Goal: Go to known website: Go to known website

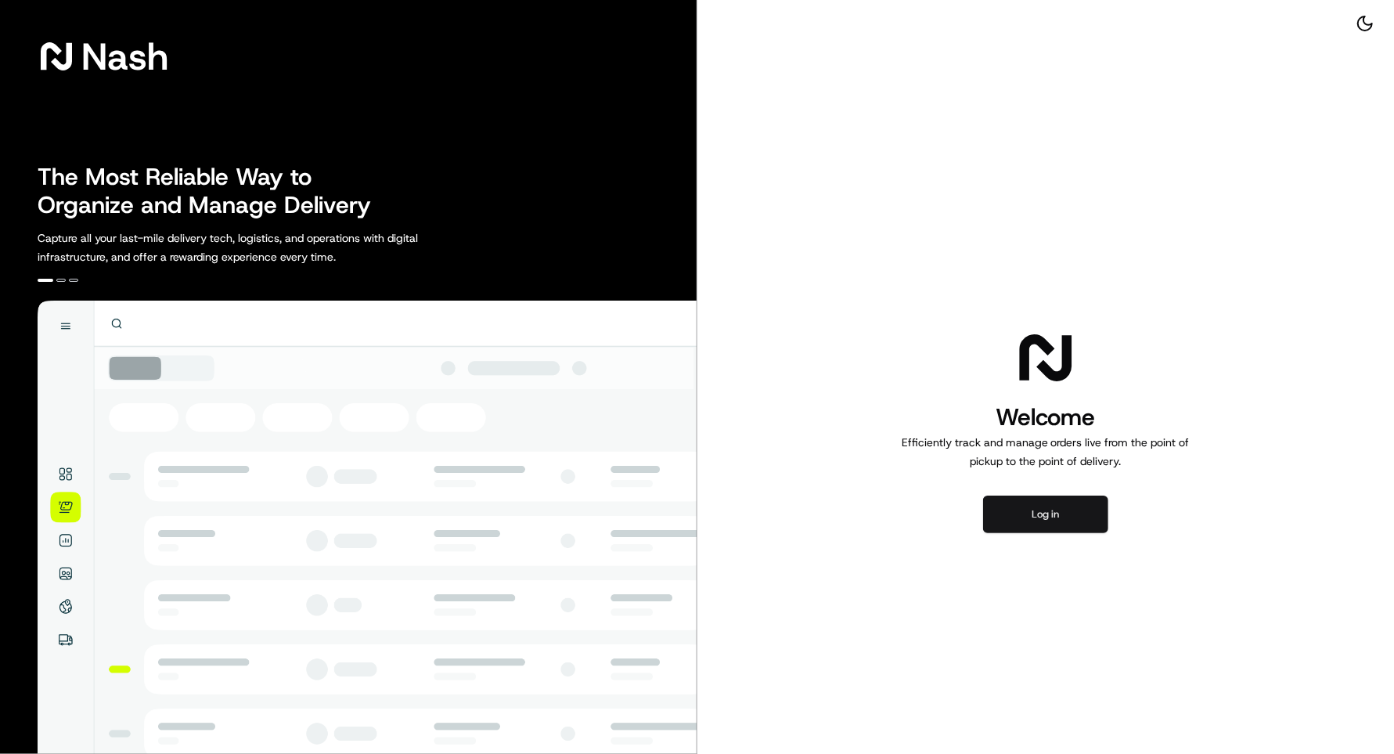
click at [1049, 518] on button "Log in" at bounding box center [1045, 514] width 125 height 38
